Goal: Communication & Community: Answer question/provide support

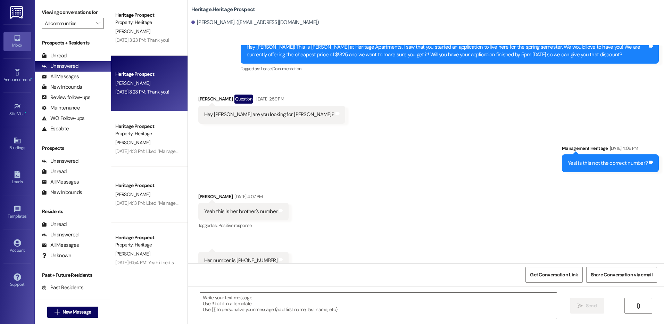
scroll to position [771, 0]
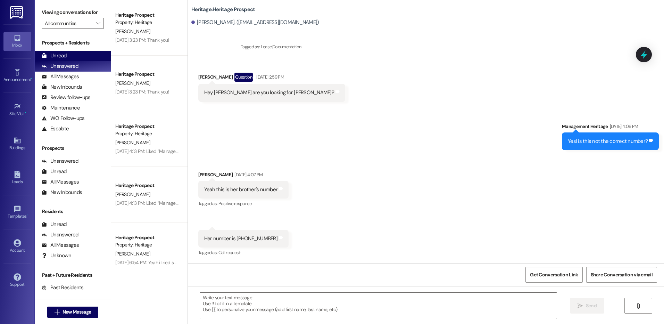
click at [86, 53] on div "Unread (0)" at bounding box center [73, 56] width 76 height 10
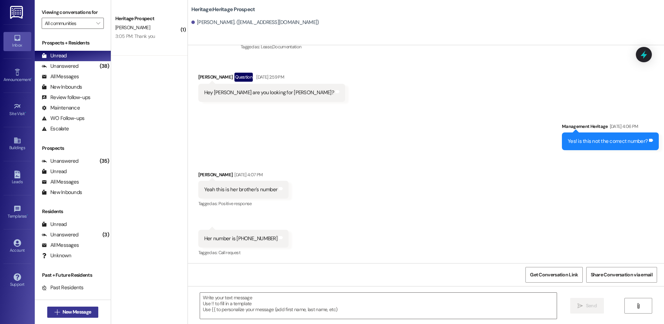
click at [84, 309] on span "New Message" at bounding box center [77, 311] width 28 height 7
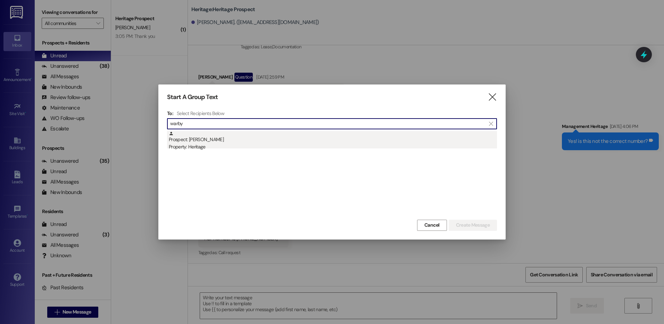
type input "warby"
click at [269, 150] on div "Property: Heritage" at bounding box center [333, 146] width 328 height 7
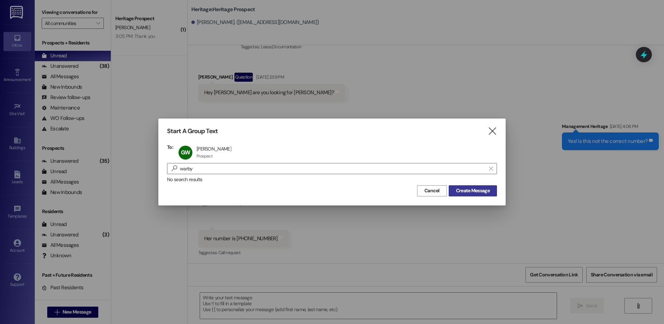
click at [456, 192] on span "Create Message" at bounding box center [473, 190] width 34 height 7
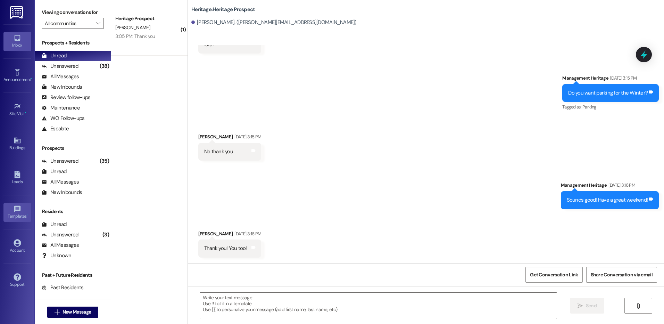
scroll to position [588, 0]
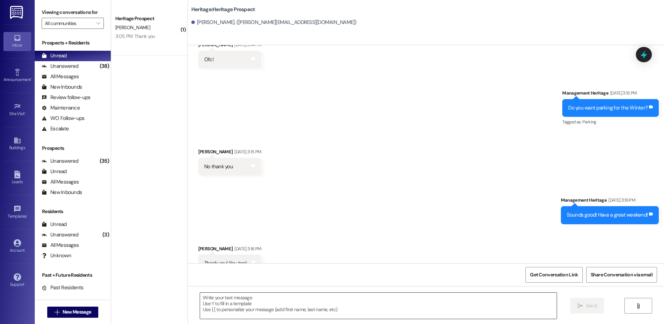
click at [229, 312] on textarea at bounding box center [378, 305] width 356 height 26
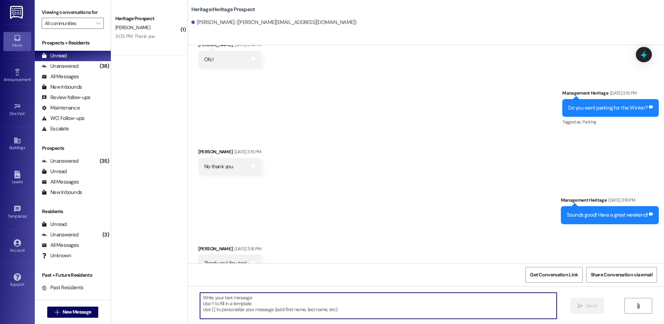
paste textarea "Hey ____! This is Paige with Heritage Apartments. I just sent your ____ payment…"
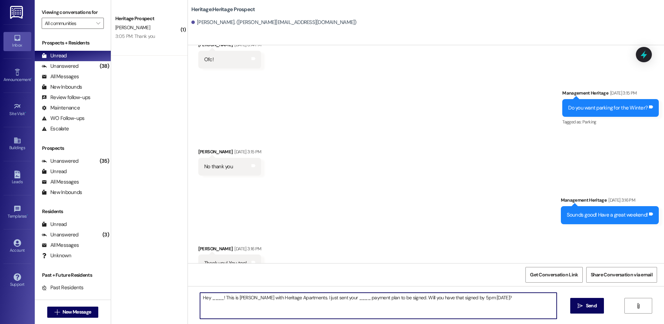
click at [212, 298] on textarea "Hey ____! This is Paige with Heritage Apartments. I just sent your ____ payment…" at bounding box center [378, 305] width 356 height 26
click at [213, 298] on textarea "Hey ____! This is Paige with Heritage Apartments. I just sent your ____ payment…" at bounding box center [378, 305] width 356 height 26
click at [339, 298] on textarea "Hey Gabriella! This is Paige with Heritage Apartments. I just sent your ____ pa…" at bounding box center [378, 305] width 356 height 26
click at [339, 298] on textarea "Hey [PERSON_NAME]! This is [PERSON_NAME] with Heritage Apartments. I just sent …" at bounding box center [378, 305] width 356 height 26
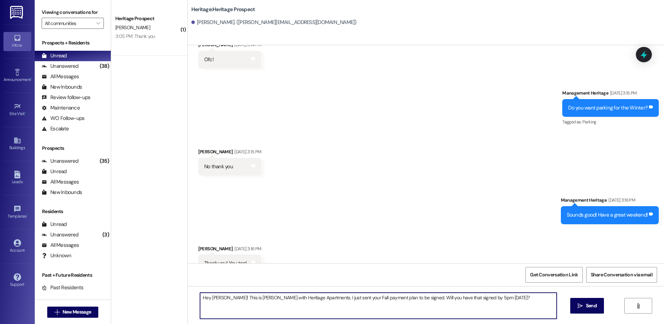
click at [339, 298] on textarea "Hey [PERSON_NAME]! This is [PERSON_NAME] with Heritage Apartments. I just sent …" at bounding box center [378, 305] width 356 height 26
type textarea "Hey [PERSON_NAME]! This is [PERSON_NAME] with Heritage Apartments. I just sent …"
click at [586, 307] on span "Send" at bounding box center [591, 305] width 11 height 7
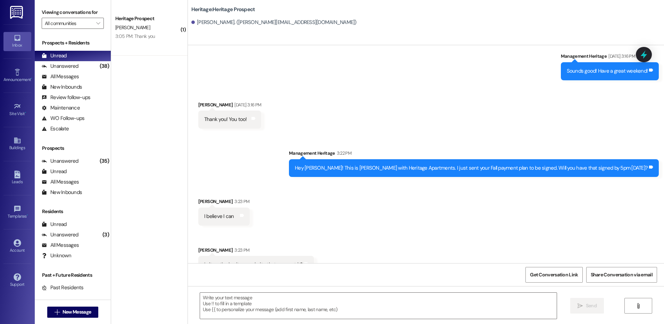
scroll to position [733, 0]
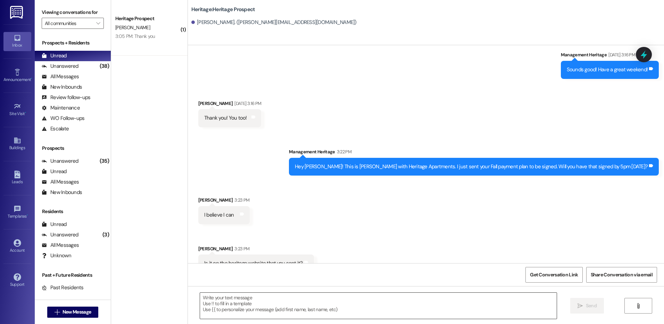
click at [230, 295] on textarea at bounding box center [378, 305] width 356 height 26
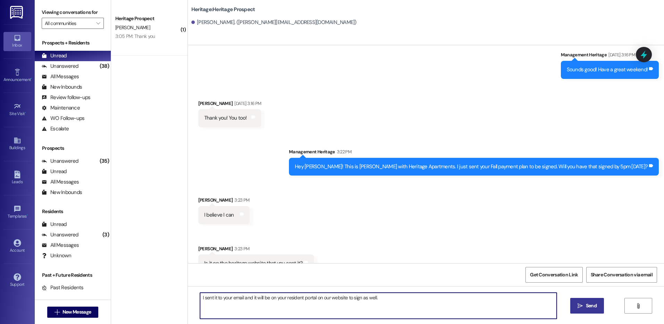
type textarea "I sent it to your email and it will be on your resident portal on our website t…"
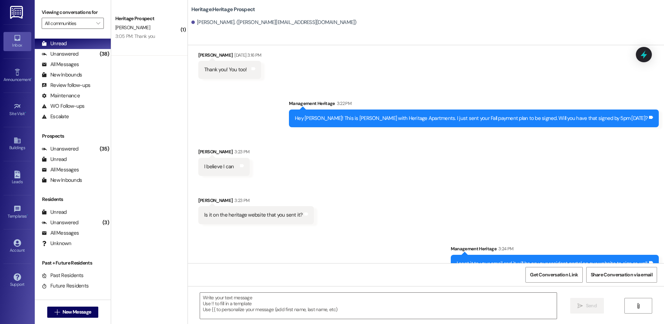
scroll to position [19, 0]
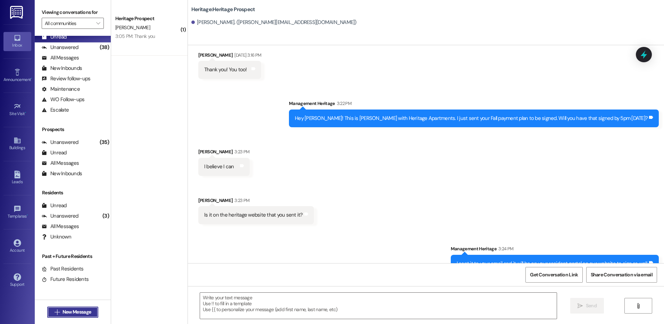
click at [85, 309] on span "New Message" at bounding box center [77, 311] width 28 height 7
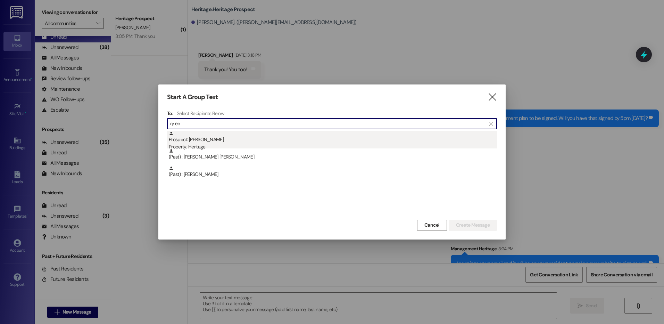
type input "rylee"
click at [215, 143] on div "Prospect: Rylee Morrey Property: Heritage" at bounding box center [333, 141] width 328 height 20
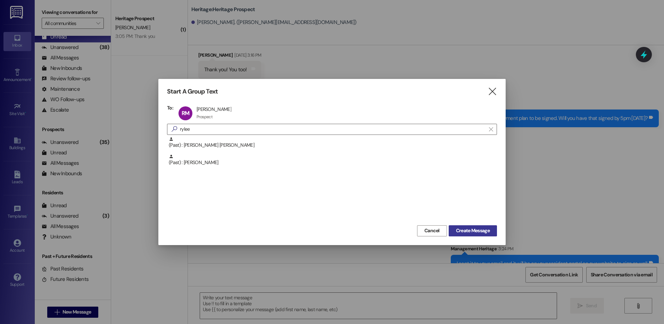
click at [473, 227] on span "Create Message" at bounding box center [473, 230] width 34 height 7
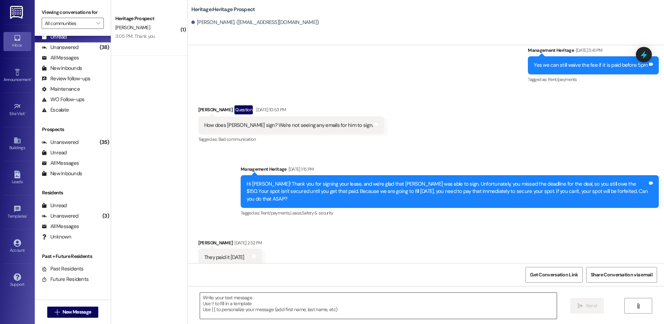
scroll to position [818, 0]
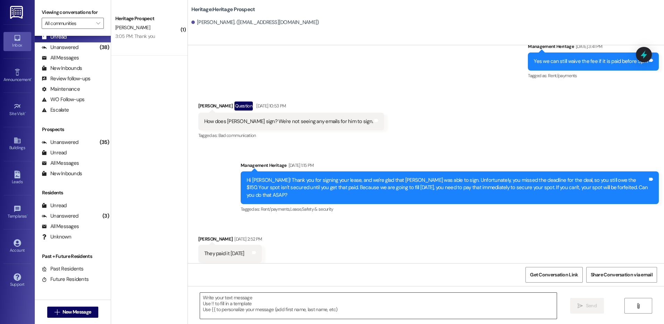
click at [324, 300] on textarea at bounding box center [378, 305] width 356 height 26
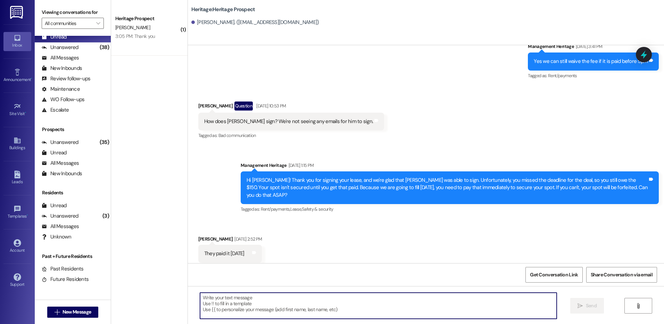
paste textarea "Hey ____! This is Paige with Heritage Apartments. I just sent your ____ payment…"
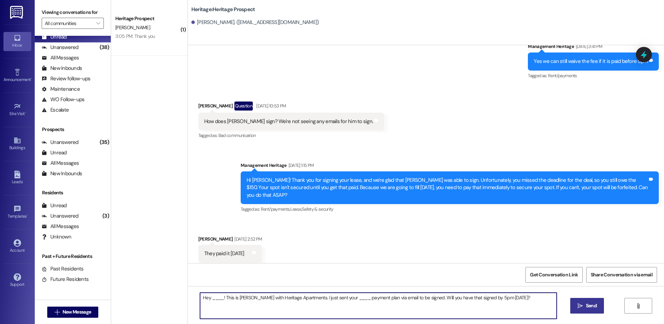
click at [218, 294] on textarea "Hey ____! This is Paige with Heritage Apartments. I just sent your ____ payment…" at bounding box center [378, 305] width 356 height 26
click at [215, 292] on textarea "Hey ____! This is Paige with Heritage Apartments. I just sent your ____ payment…" at bounding box center [378, 305] width 356 height 26
click at [336, 302] on textarea "Hey Rylee! This is Paige with Heritage Apartments. I just sent your ____ paymen…" at bounding box center [378, 305] width 356 height 26
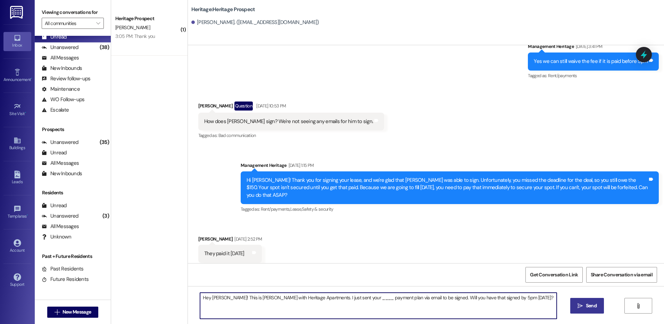
click at [336, 302] on textarea "Hey Rylee! This is Paige with Heritage Apartments. I just sent your ____ paymen…" at bounding box center [378, 305] width 356 height 26
click at [336, 301] on textarea "Hey [PERSON_NAME]! This is [PERSON_NAME] with Heritage Apartments. I just sent …" at bounding box center [378, 305] width 356 height 26
click at [335, 303] on textarea "Hey [PERSON_NAME]! This is [PERSON_NAME] with Heritage Apartments. I just sent …" at bounding box center [378, 305] width 356 height 26
click at [334, 302] on textarea "Hey [PERSON_NAME]! This is [PERSON_NAME] with Heritage Apartments. I just sent …" at bounding box center [378, 305] width 356 height 26
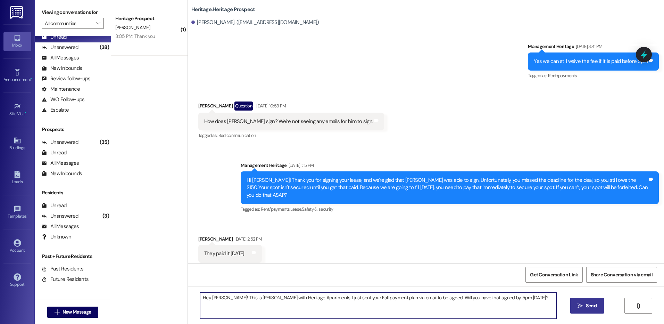
click at [334, 302] on textarea "Hey [PERSON_NAME]! This is [PERSON_NAME] with Heritage Apartments. I just sent …" at bounding box center [378, 305] width 356 height 26
type textarea "Hey [PERSON_NAME]! This is [PERSON_NAME] with Heritage Apartments. I just sent …"
click at [588, 309] on button " Send" at bounding box center [587, 306] width 34 height 16
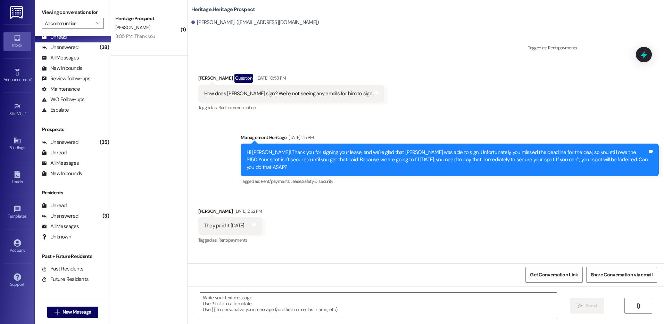
scroll to position [867, 0]
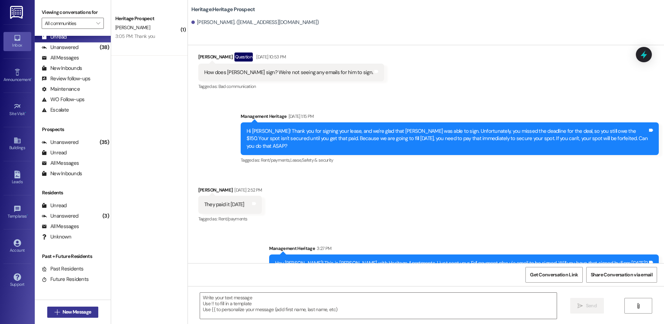
click at [81, 312] on span "New Message" at bounding box center [77, 311] width 28 height 7
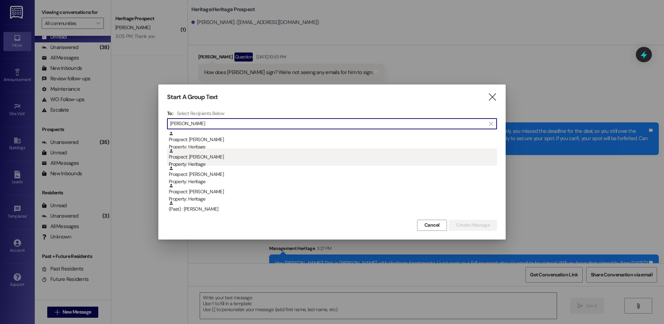
type input "isabell"
click at [325, 155] on div "Prospect: Isabella Church Property: Heritage" at bounding box center [333, 158] width 328 height 20
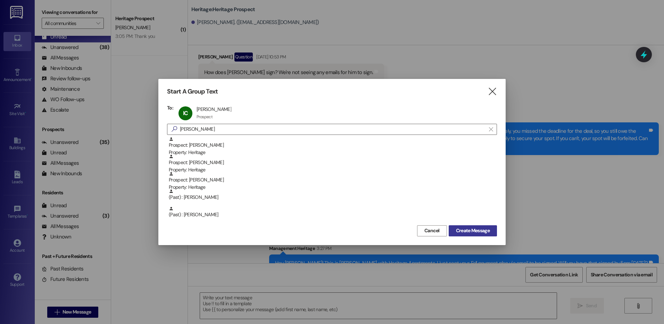
click at [472, 231] on span "Create Message" at bounding box center [473, 230] width 34 height 7
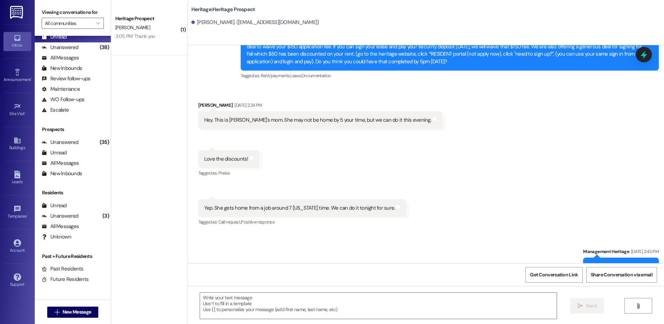
scroll to position [733, 0]
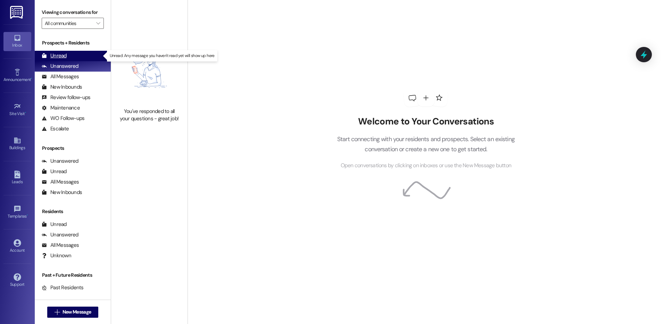
click at [70, 51] on div "Unread (0)" at bounding box center [73, 56] width 76 height 10
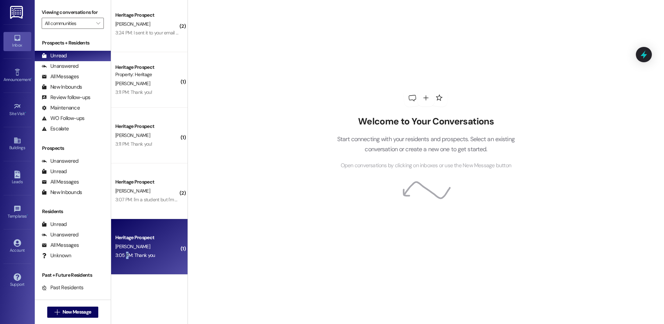
click at [122, 254] on div "3:05 PM: Thank you 3:05 PM: Thank you" at bounding box center [148, 255] width 66 height 9
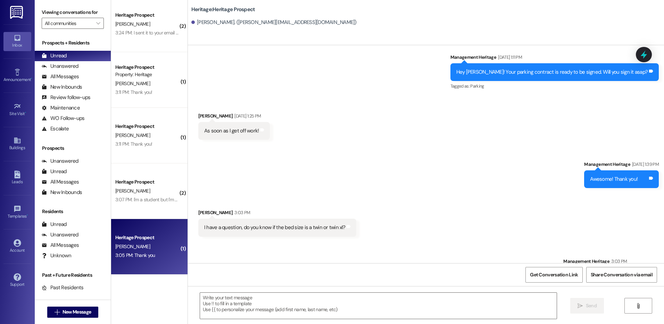
scroll to position [809, 0]
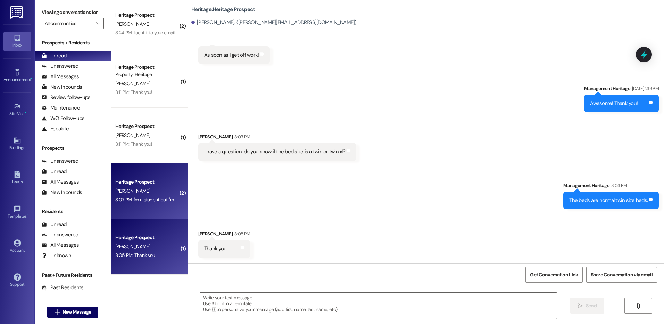
click at [143, 202] on div "3:07 PM: I'm a student but I'm 26 3:07 PM: I'm a student but I'm 26" at bounding box center [147, 199] width 65 height 6
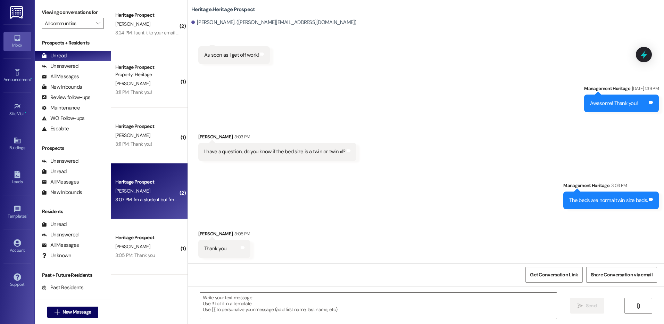
scroll to position [14, 0]
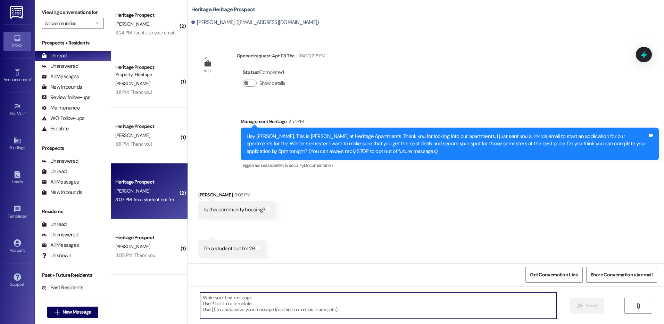
click at [250, 308] on textarea at bounding box center [378, 305] width 356 height 26
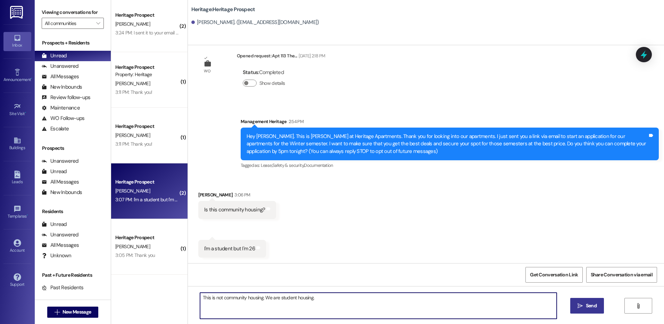
type textarea "This is not community housing. We are student housing."
click at [595, 312] on button " Send" at bounding box center [587, 306] width 34 height 16
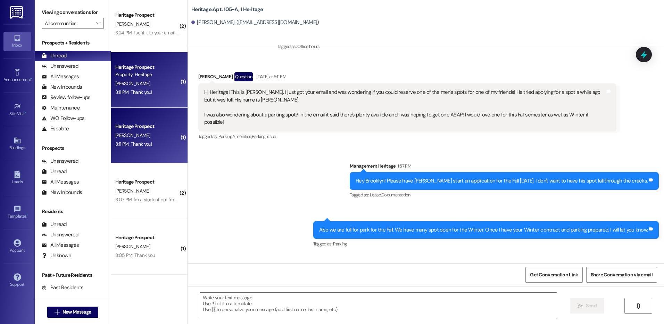
scroll to position [101, 0]
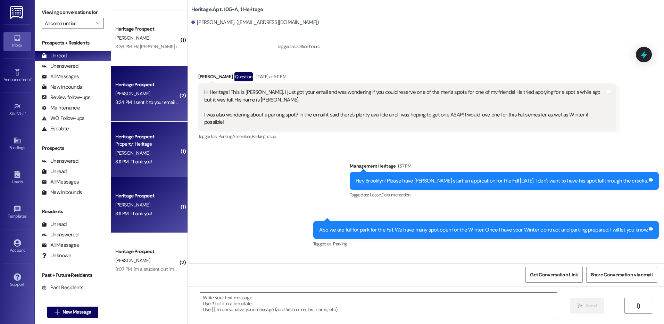
click at [151, 90] on div "[PERSON_NAME]" at bounding box center [148, 93] width 66 height 9
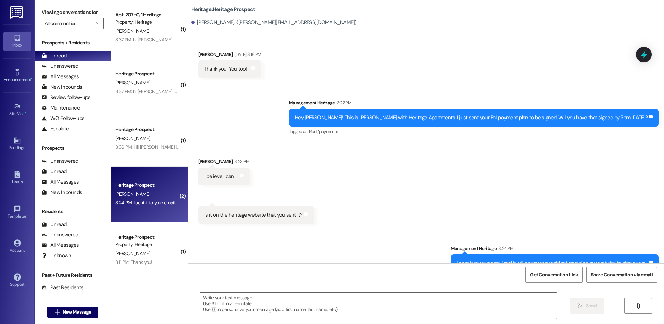
scroll to position [0, 0]
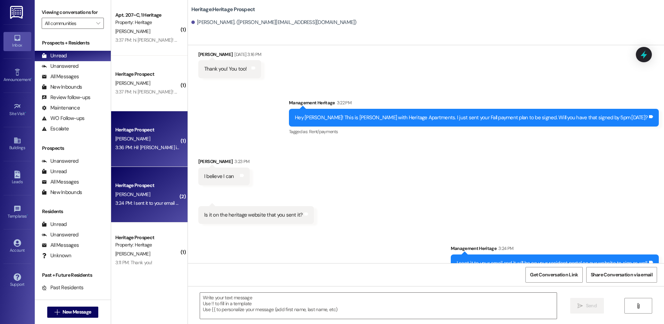
click at [145, 151] on div "3:36 PM: Hi! [PERSON_NAME] is actually not available to sign paperwork until [D…" at bounding box center [148, 147] width 66 height 9
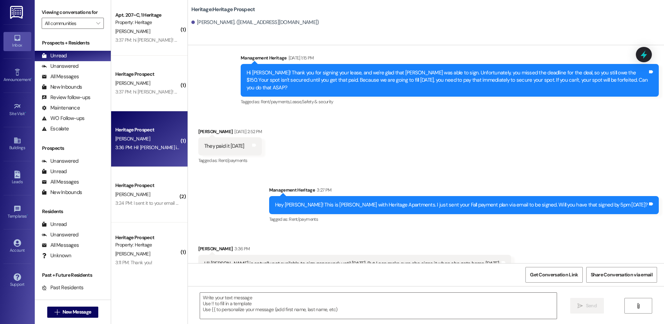
scroll to position [926, 0]
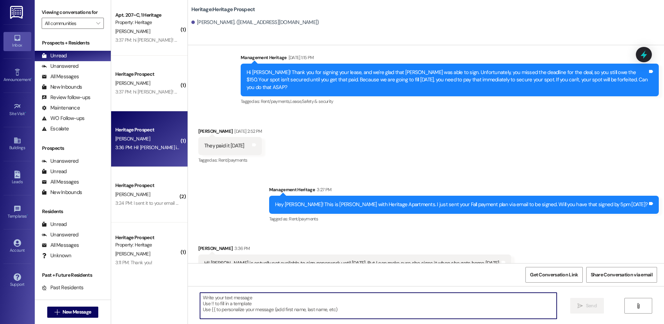
click at [281, 309] on textarea at bounding box center [378, 305] width 356 height 26
type textarea "Thank you for letting me know."
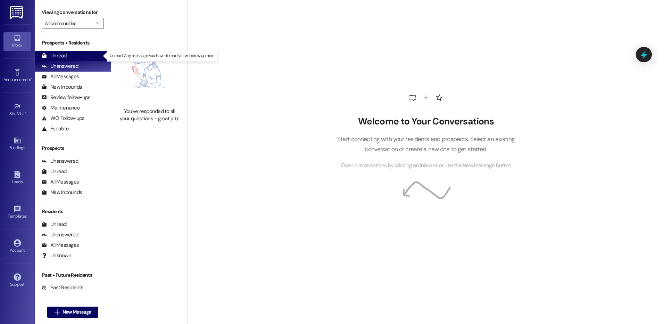
click at [80, 53] on div "Unread (0)" at bounding box center [73, 56] width 76 height 10
